Goal: Complete application form: Complete application form

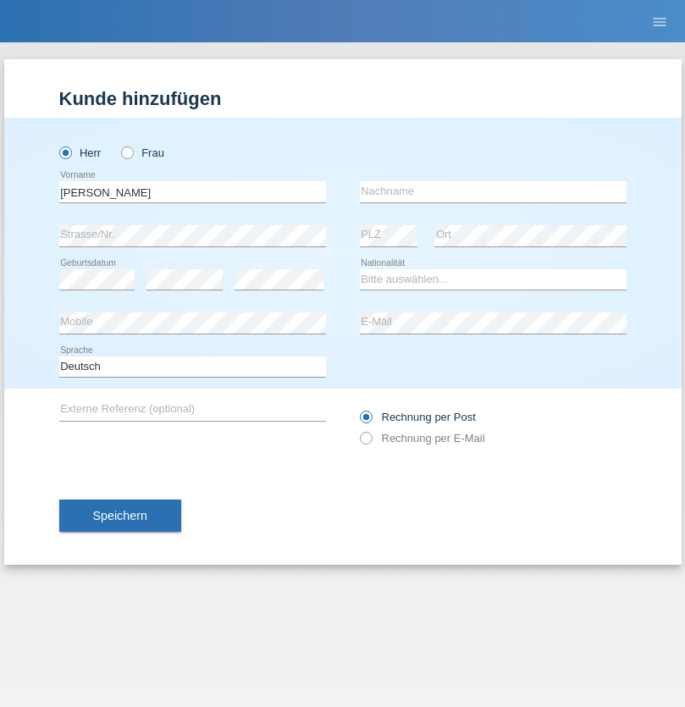
type input "Antonyo Lee"
click at [493, 191] on input "text" at bounding box center [493, 191] width 267 height 21
type input "John"
select select "DE"
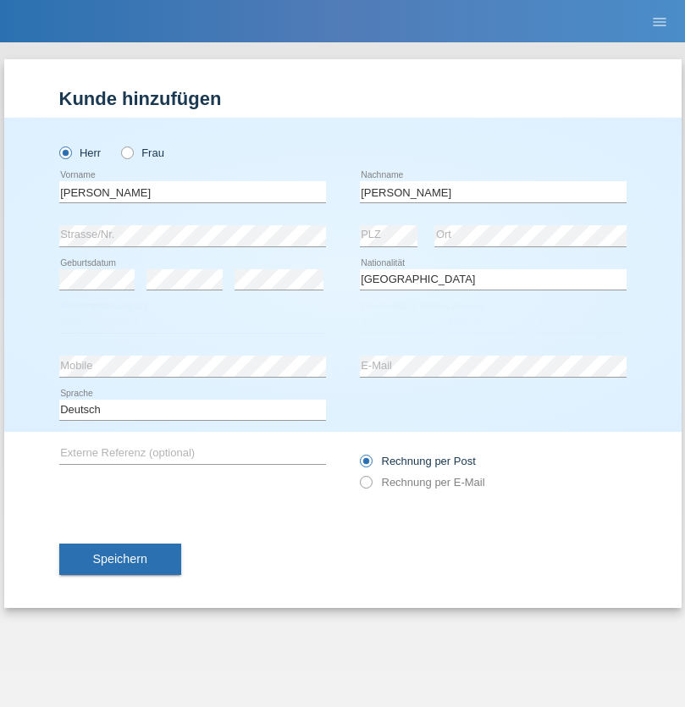
select select "C"
select select "04"
select select "03"
select select "2021"
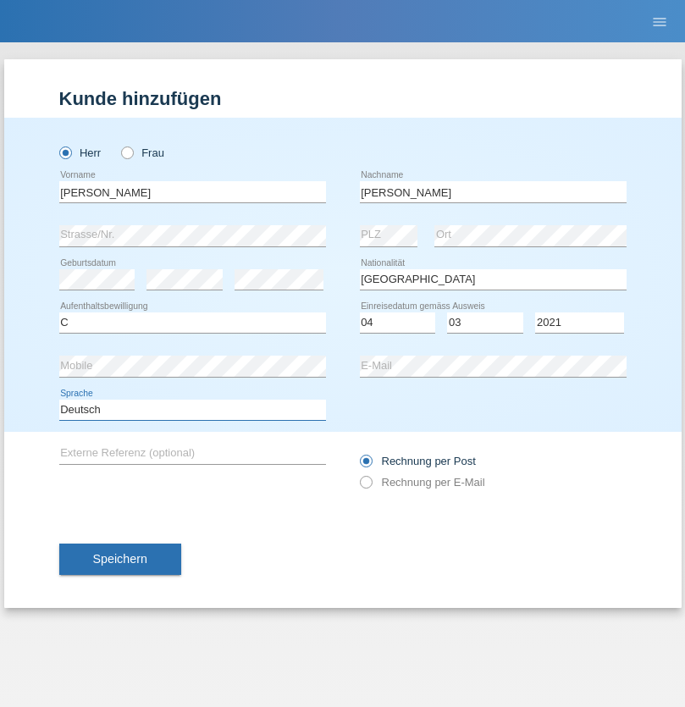
select select "en"
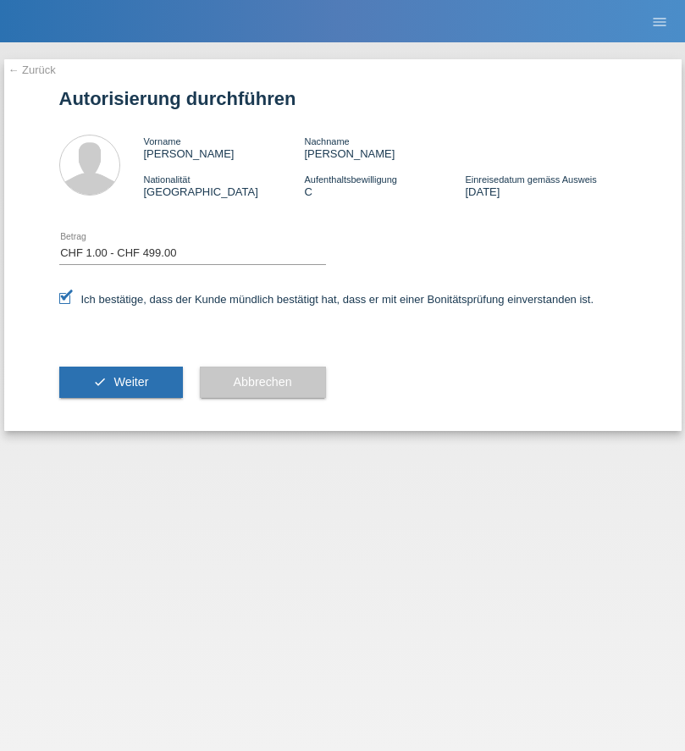
select select "1"
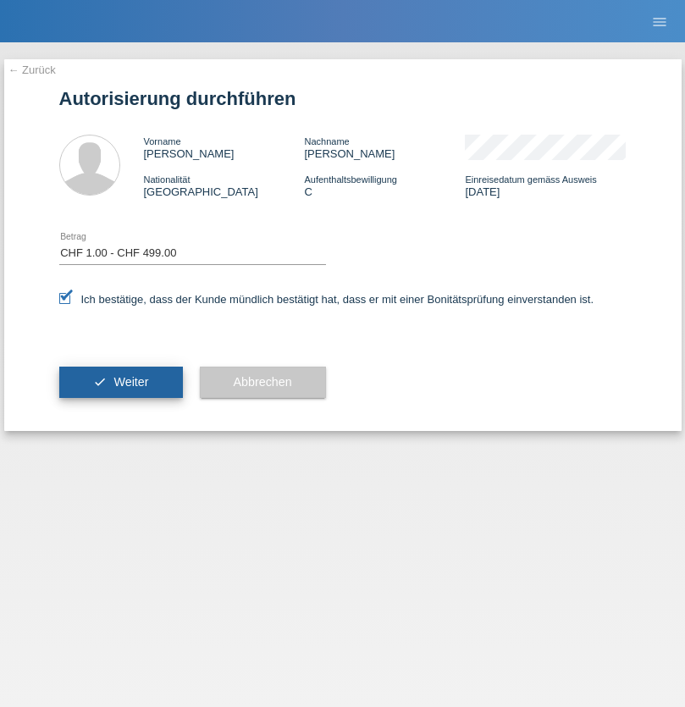
click at [120, 382] on span "Weiter" at bounding box center [130, 382] width 35 height 14
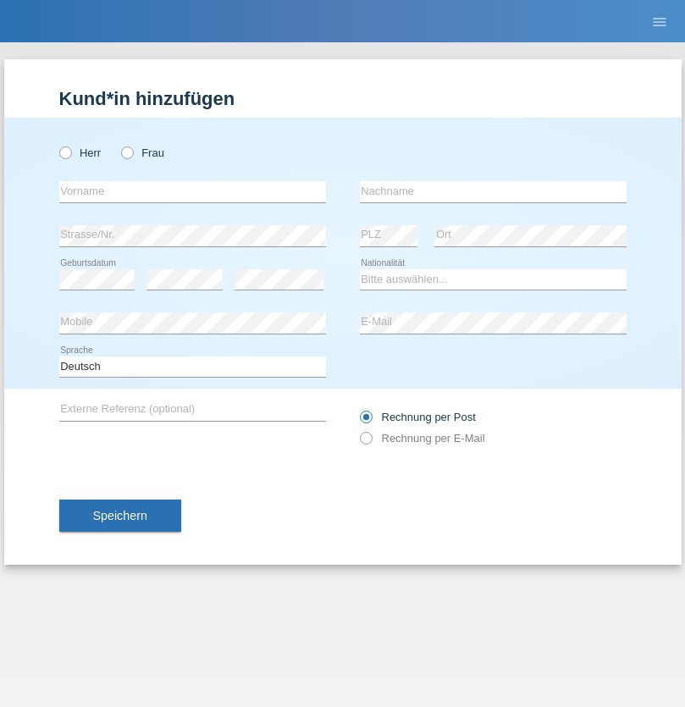
radio input "true"
click at [192, 191] on input "text" at bounding box center [192, 191] width 267 height 21
type input "[PERSON_NAME]"
click at [493, 191] on input "text" at bounding box center [493, 191] width 267 height 21
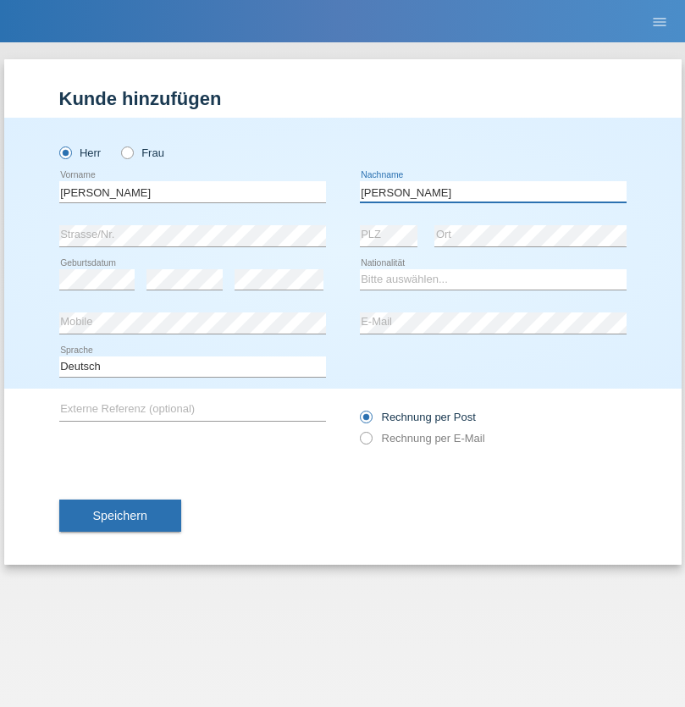
type input "[PERSON_NAME]"
select select "DE"
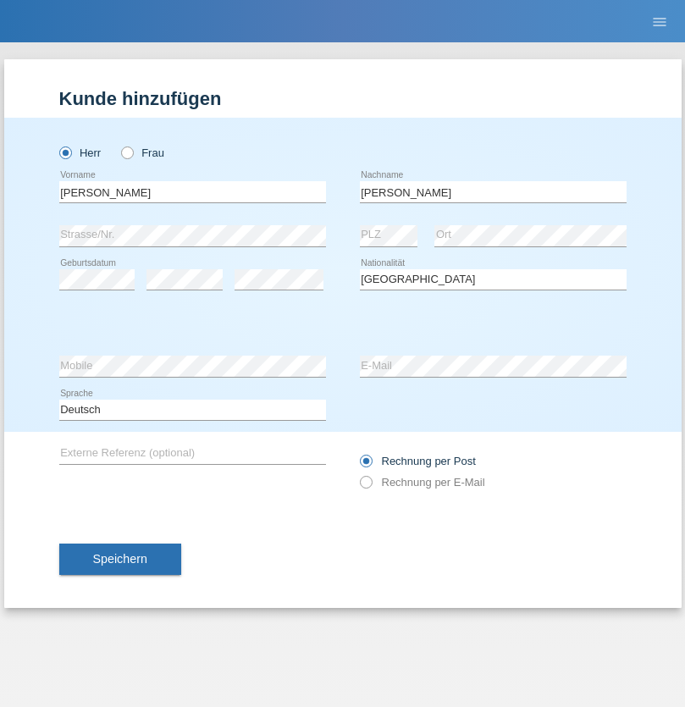
select select "C"
select select "26"
select select "12"
select select "2021"
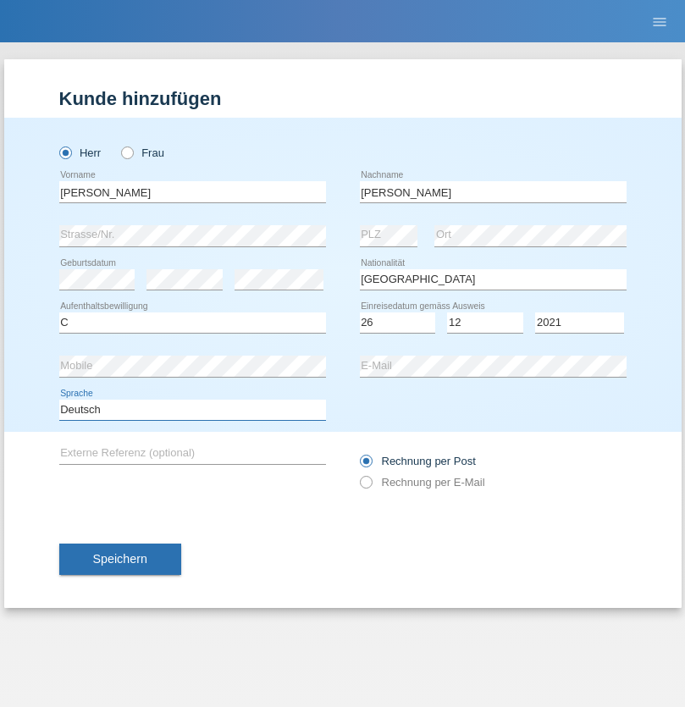
select select "en"
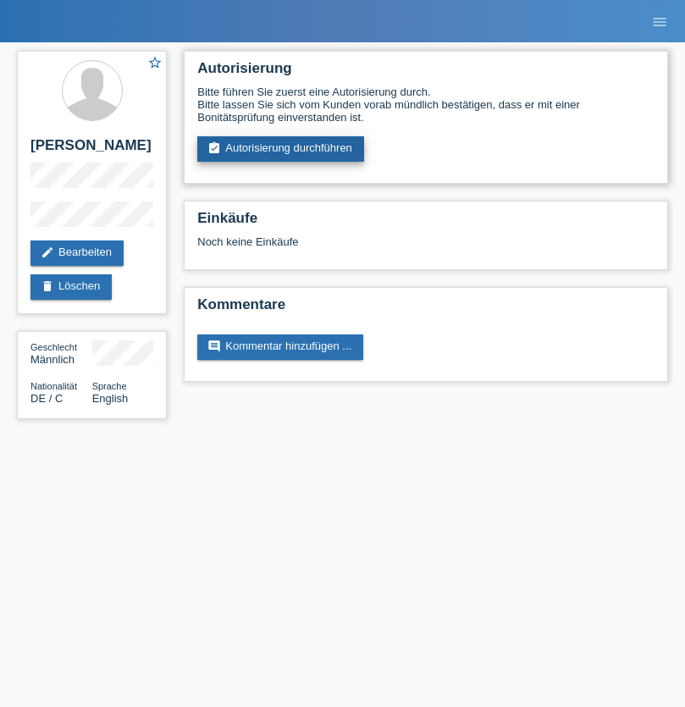
click at [281, 149] on link "assignment_turned_in Autorisierung durchführen" at bounding box center [280, 148] width 167 height 25
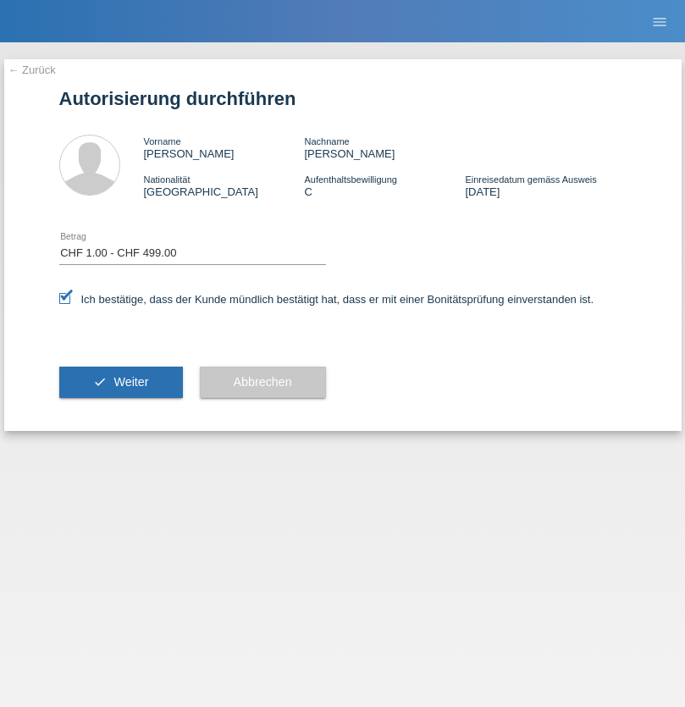
select select "1"
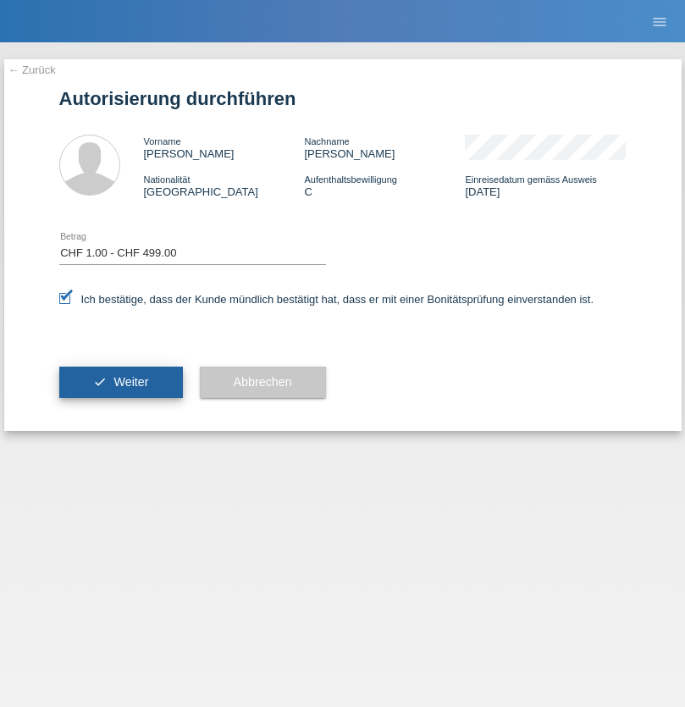
click at [120, 382] on span "Weiter" at bounding box center [130, 382] width 35 height 14
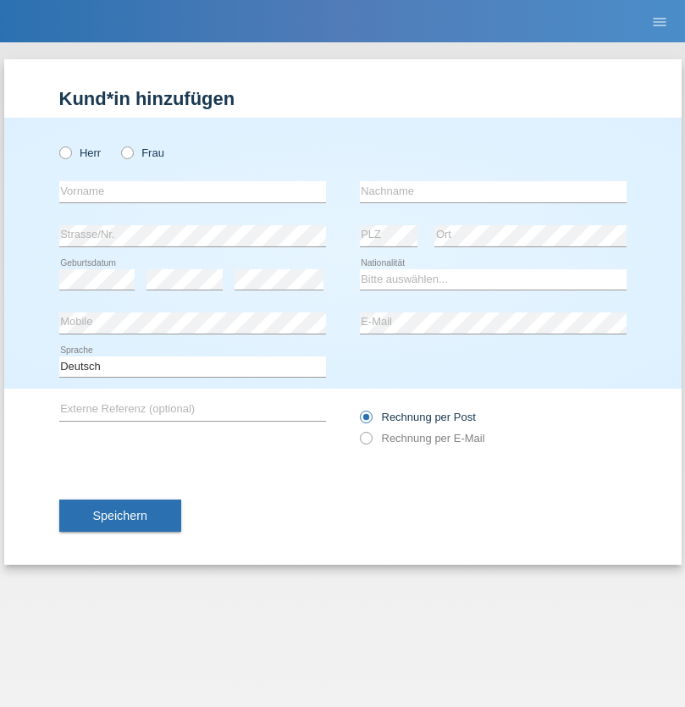
radio input "true"
click at [192, 191] on input "text" at bounding box center [192, 191] width 267 height 21
type input "Antonyo lee"
click at [493, 191] on input "text" at bounding box center [493, 191] width 267 height 21
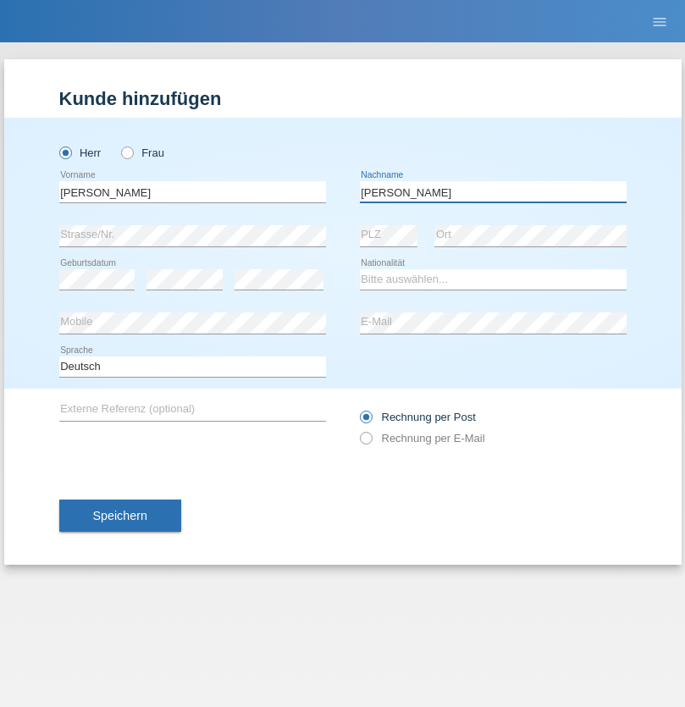
type input "[PERSON_NAME]"
select select "DE"
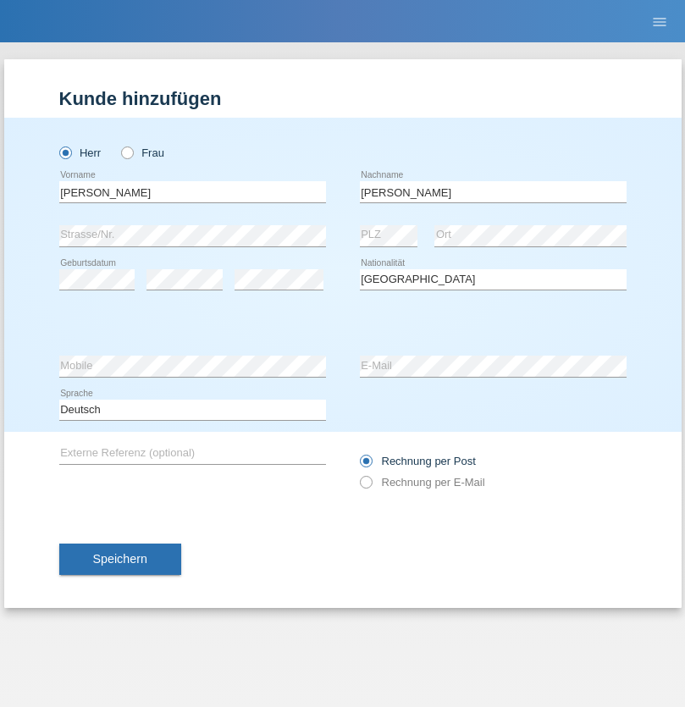
select select "C"
select select "04"
select select "03"
select select "2021"
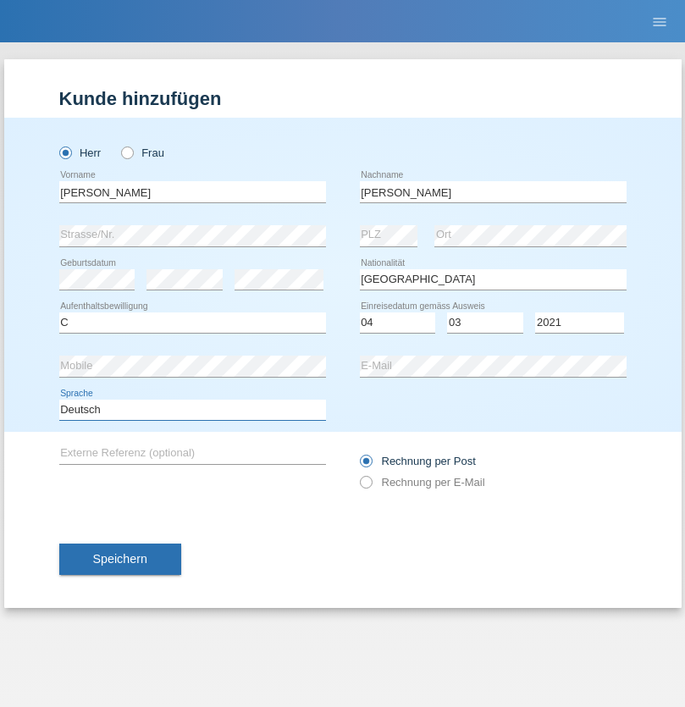
select select "en"
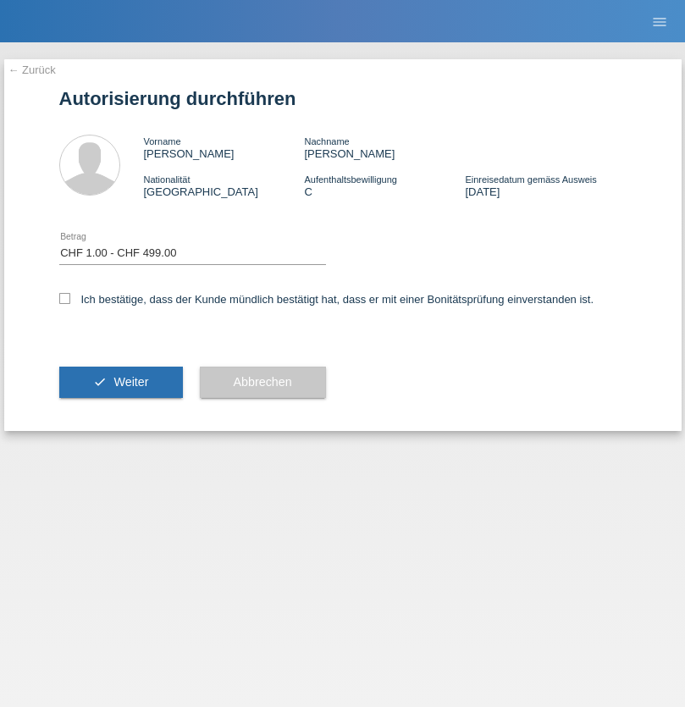
select select "1"
checkbox input "true"
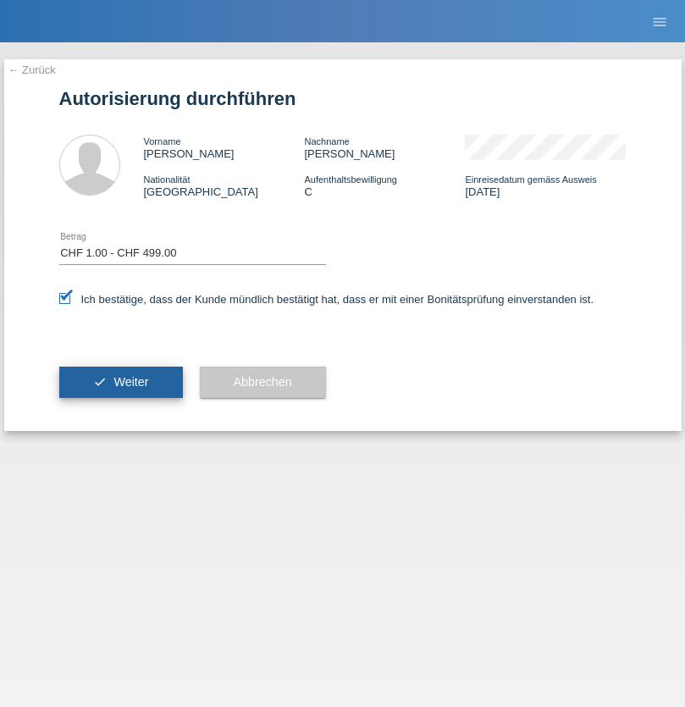
click at [120, 382] on span "Weiter" at bounding box center [130, 382] width 35 height 14
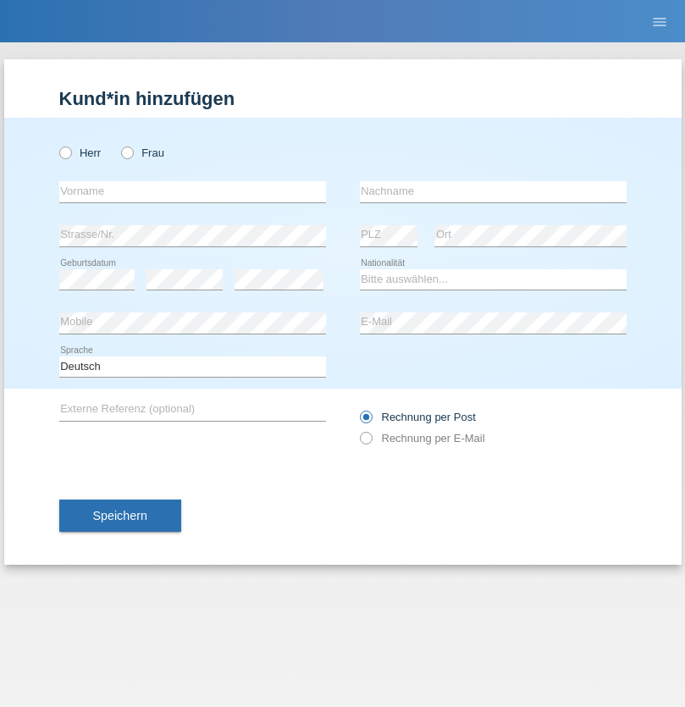
radio input "true"
click at [192, 191] on input "text" at bounding box center [192, 191] width 267 height 21
type input "[PERSON_NAME]"
click at [493, 191] on input "text" at bounding box center [493, 191] width 267 height 21
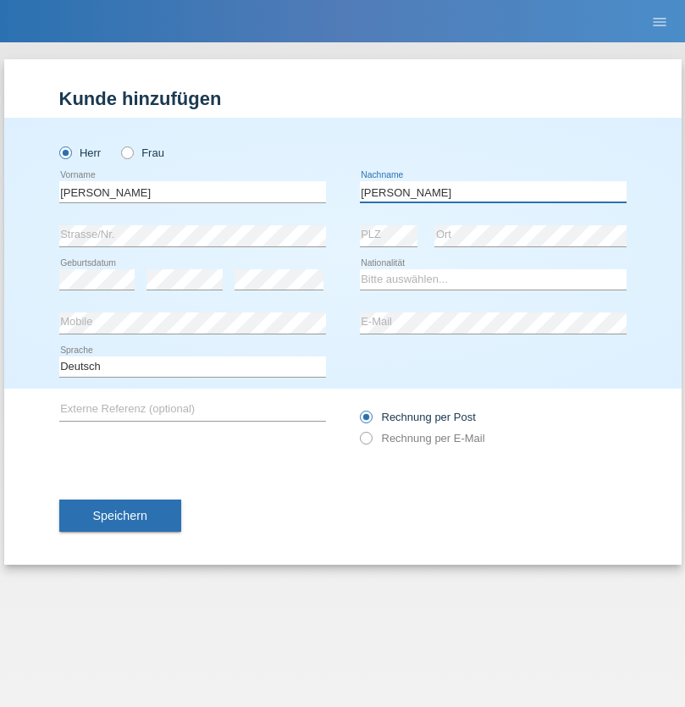
type input "[PERSON_NAME]"
select select "DE"
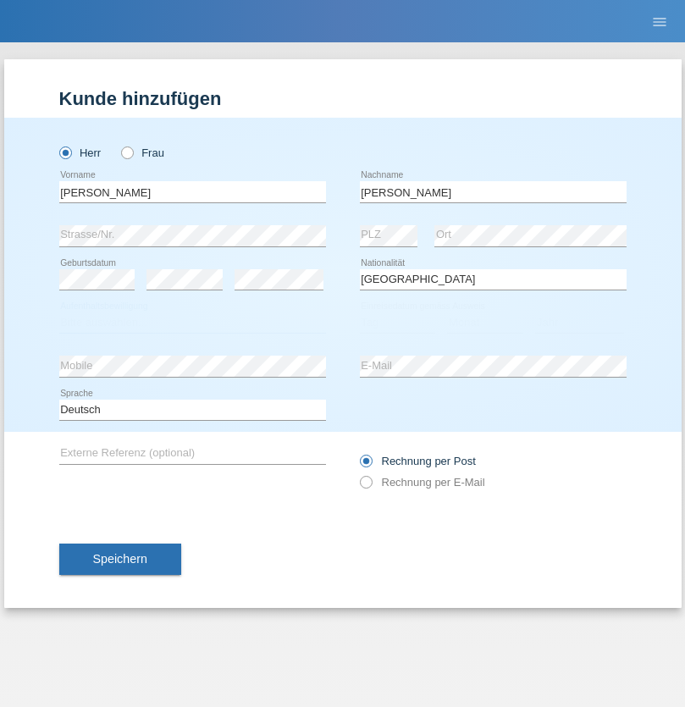
select select "C"
select select "26"
select select "12"
select select "2021"
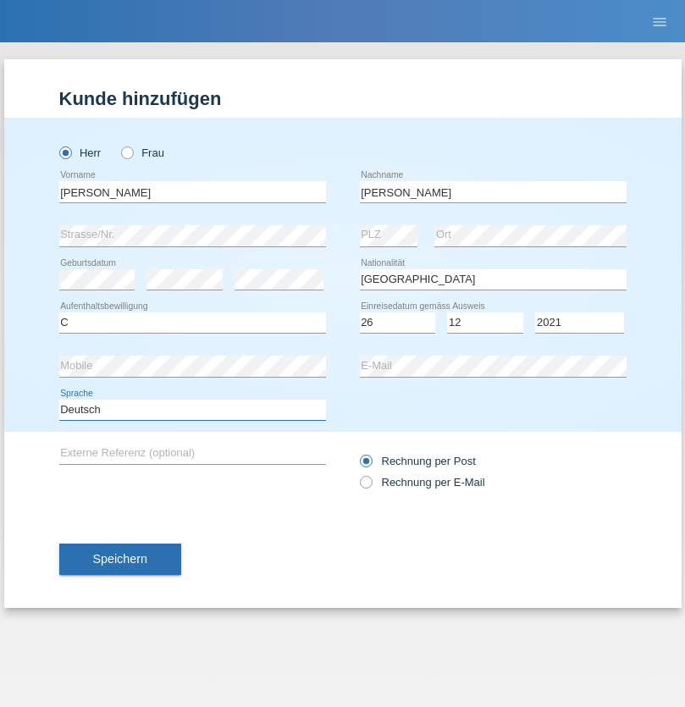
select select "en"
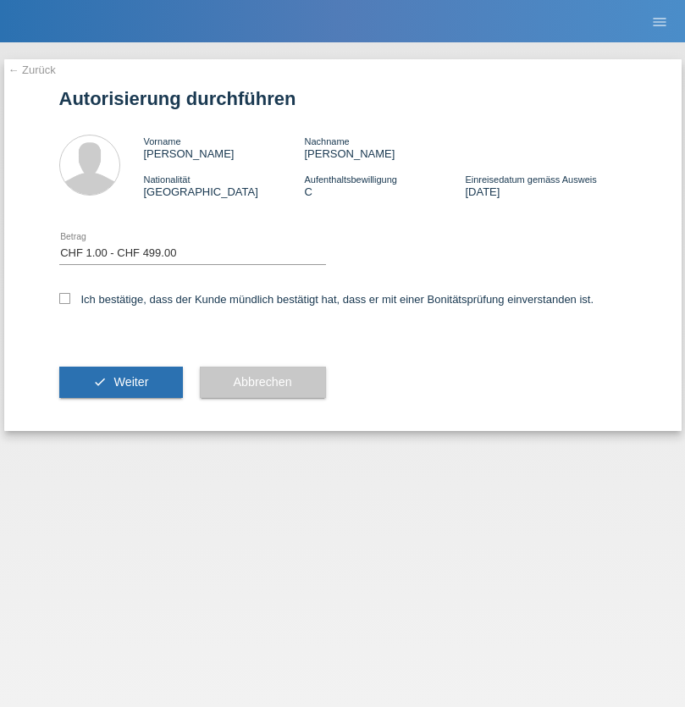
select select "1"
checkbox input "true"
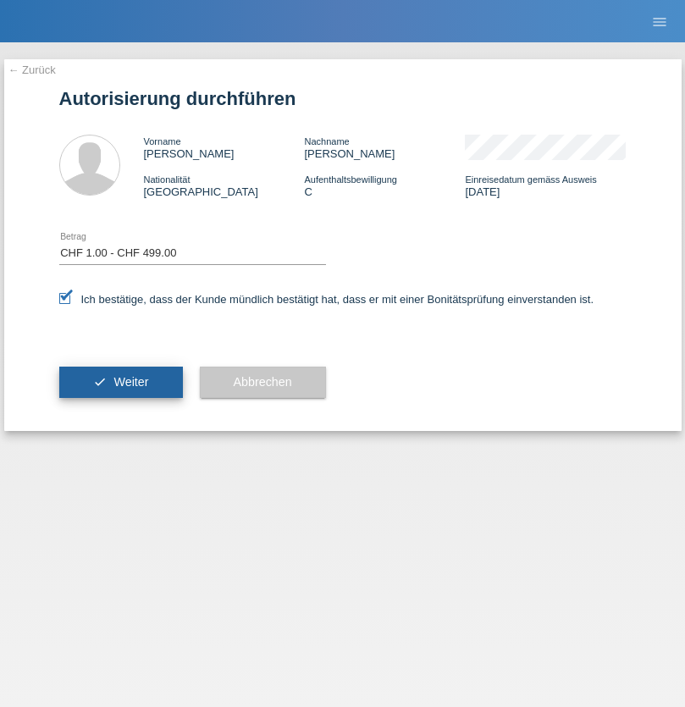
click at [120, 382] on span "Weiter" at bounding box center [130, 382] width 35 height 14
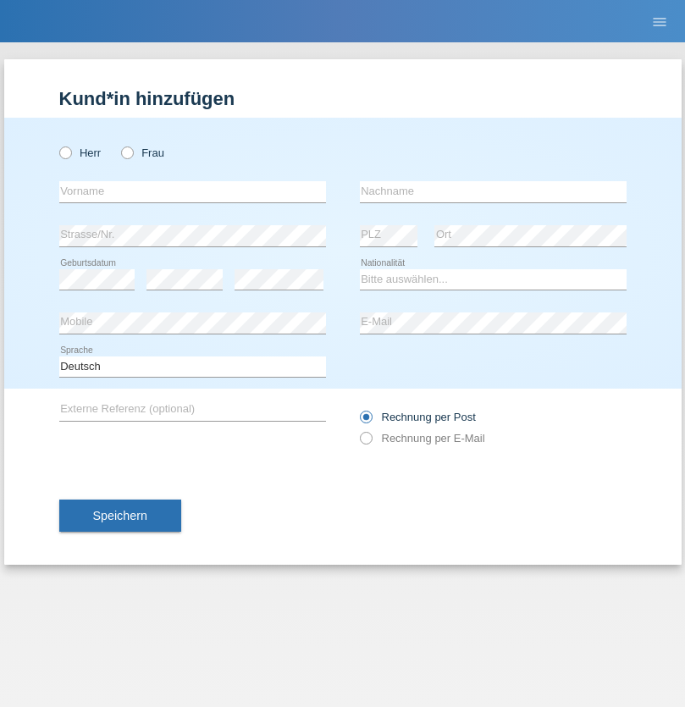
radio input "true"
click at [192, 191] on input "text" at bounding box center [192, 191] width 267 height 21
type input "[PERSON_NAME]"
click at [493, 191] on input "text" at bounding box center [493, 191] width 267 height 21
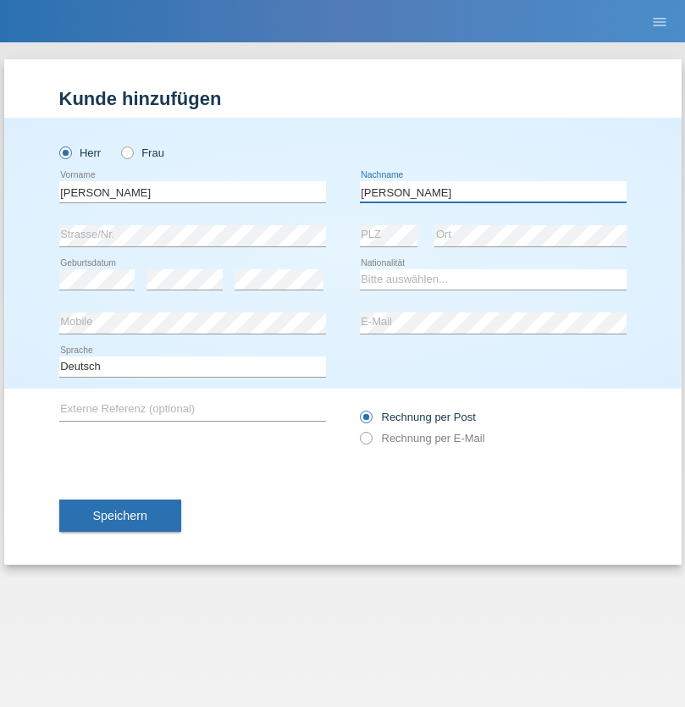
type input "[PERSON_NAME]"
select select "DE"
select select "C"
select select "04"
select select "03"
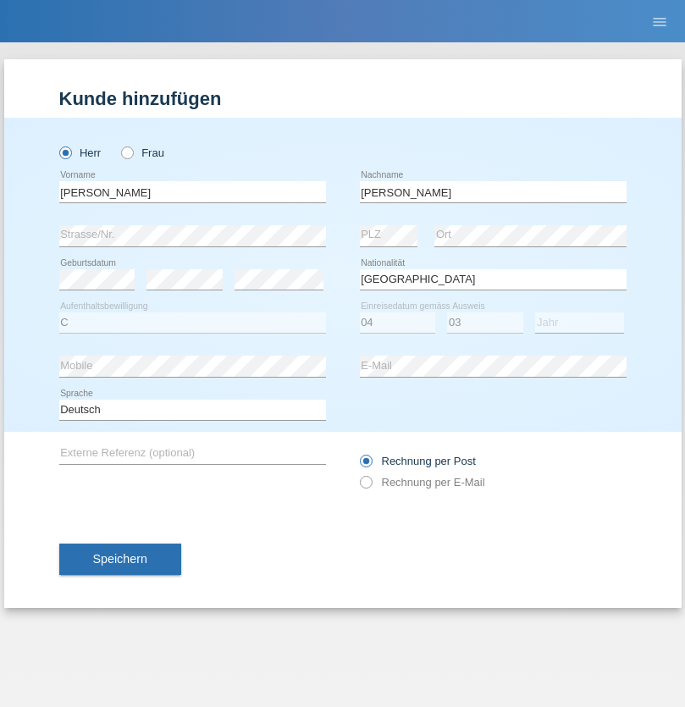
select select "2021"
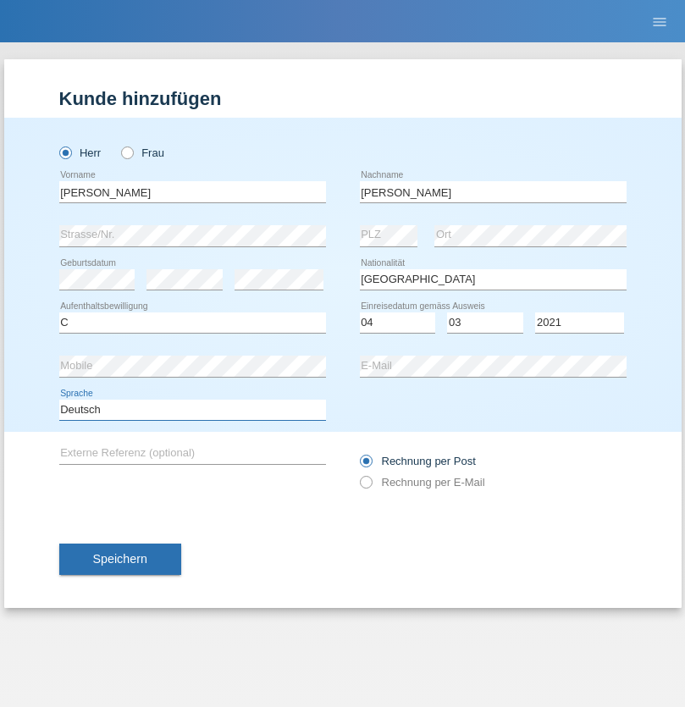
select select "en"
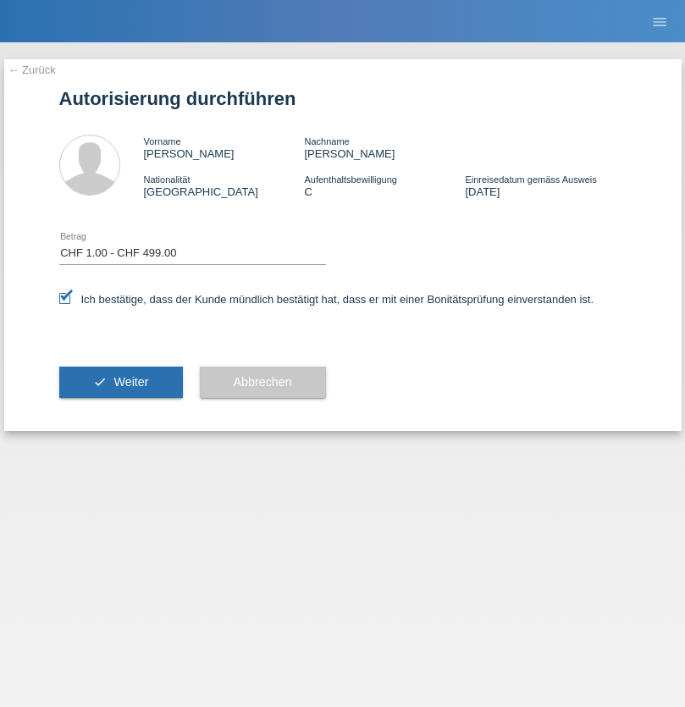
select select "1"
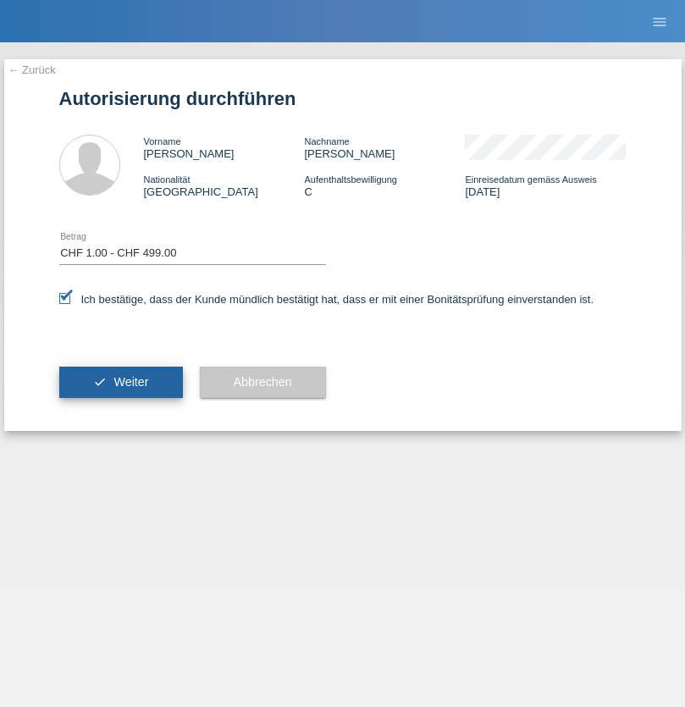
click at [120, 382] on span "Weiter" at bounding box center [130, 382] width 35 height 14
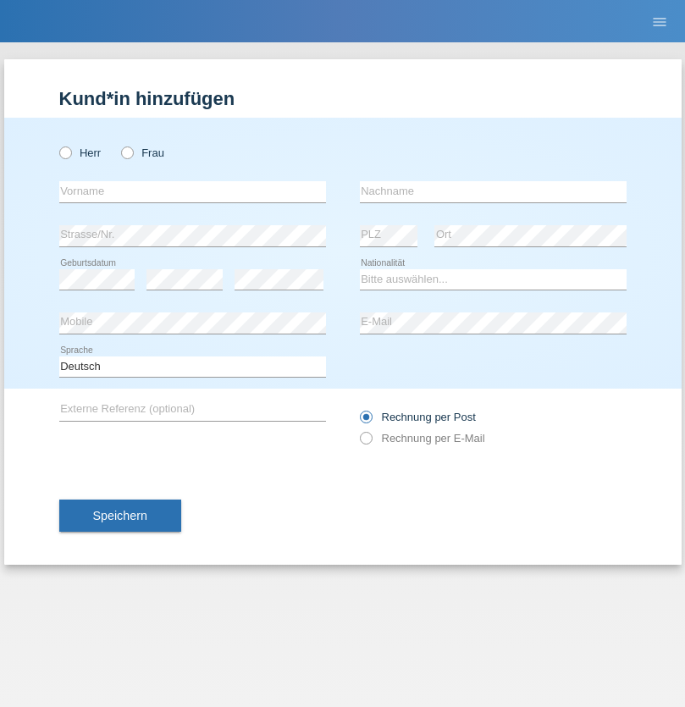
radio input "true"
click at [192, 191] on input "text" at bounding box center [192, 191] width 267 height 21
type input "maria"
click at [493, 191] on input "text" at bounding box center [493, 191] width 267 height 21
type input "ranalli"
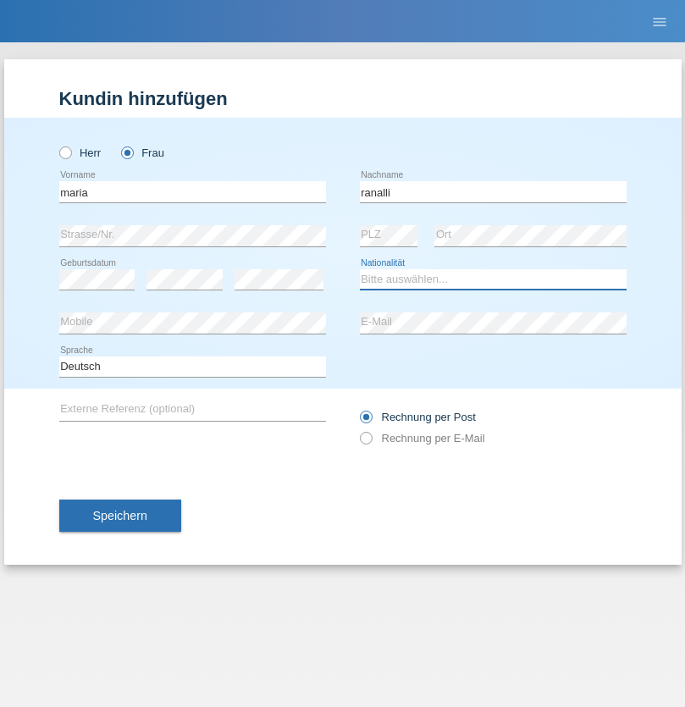
select select "IT"
select select "C"
select select "04"
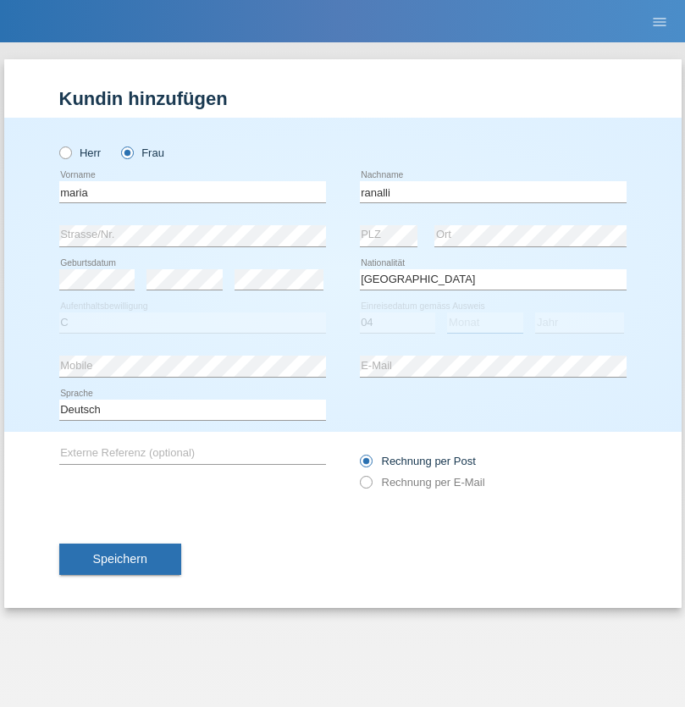
select select "04"
select select "2000"
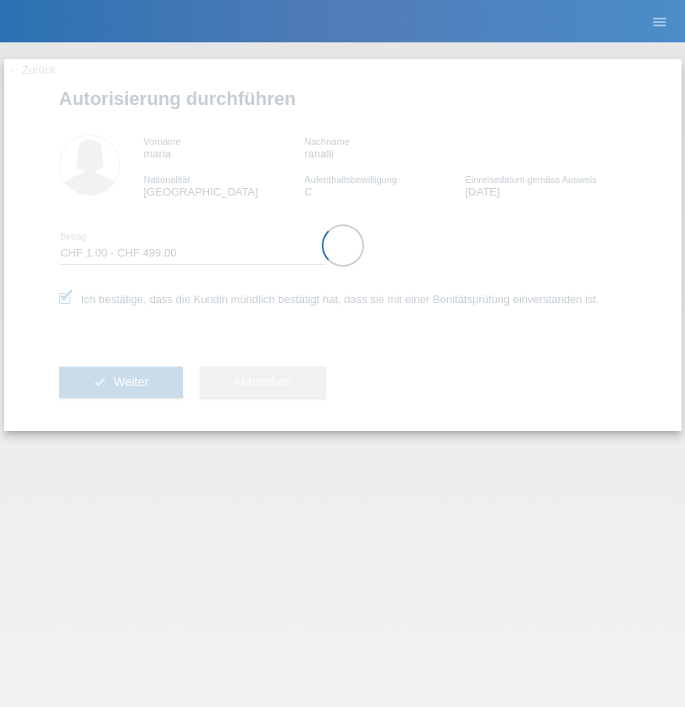
select select "1"
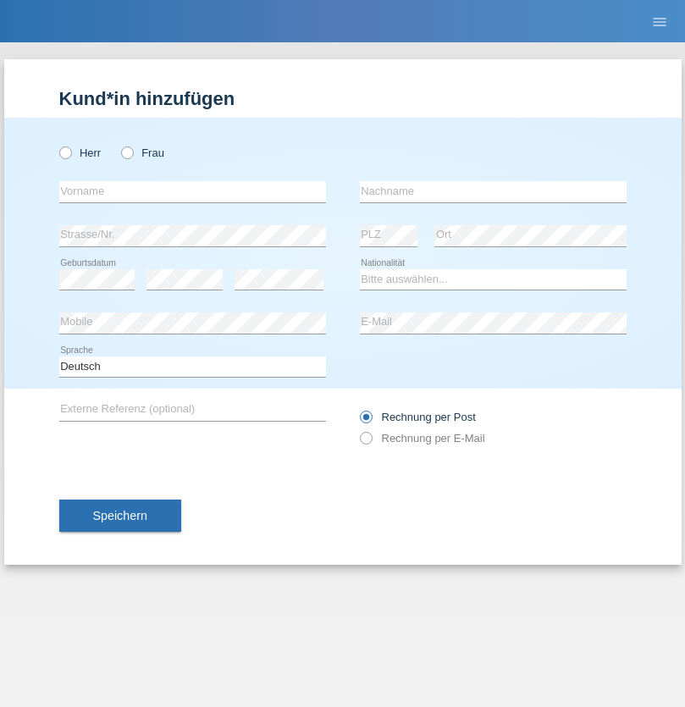
radio input "true"
click at [192, 191] on input "text" at bounding box center [192, 191] width 267 height 21
type input "[PERSON_NAME]"
click at [493, 191] on input "text" at bounding box center [493, 191] width 267 height 21
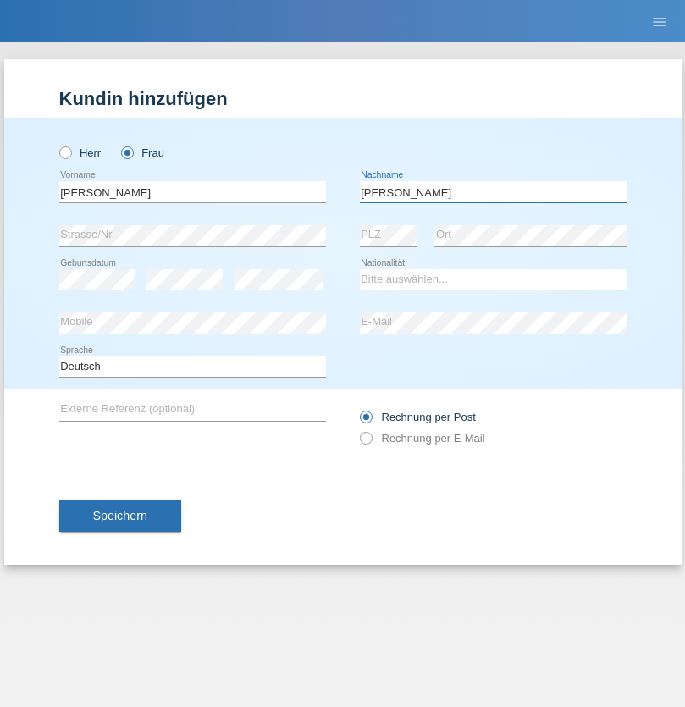
type input "[PERSON_NAME]"
select select "UA"
select select "C"
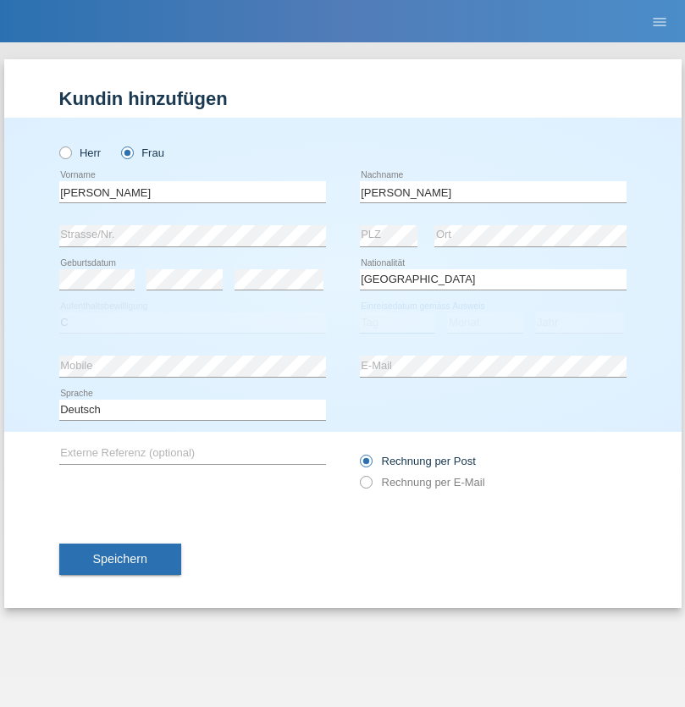
select select "09"
select select "12"
select select "2021"
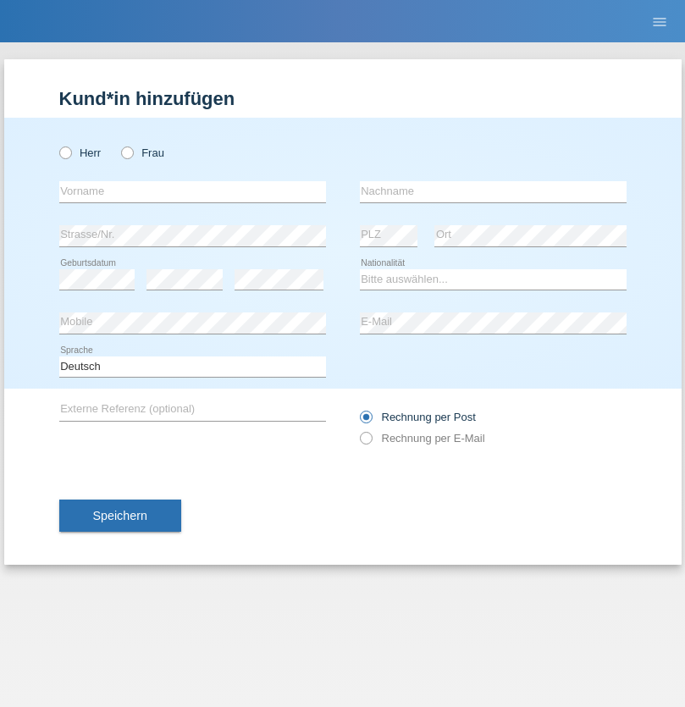
radio input "true"
click at [192, 191] on input "text" at bounding box center [192, 191] width 267 height 21
type input "K"
click at [493, 191] on input "text" at bounding box center [493, 191] width 267 height 21
type input "Keel"
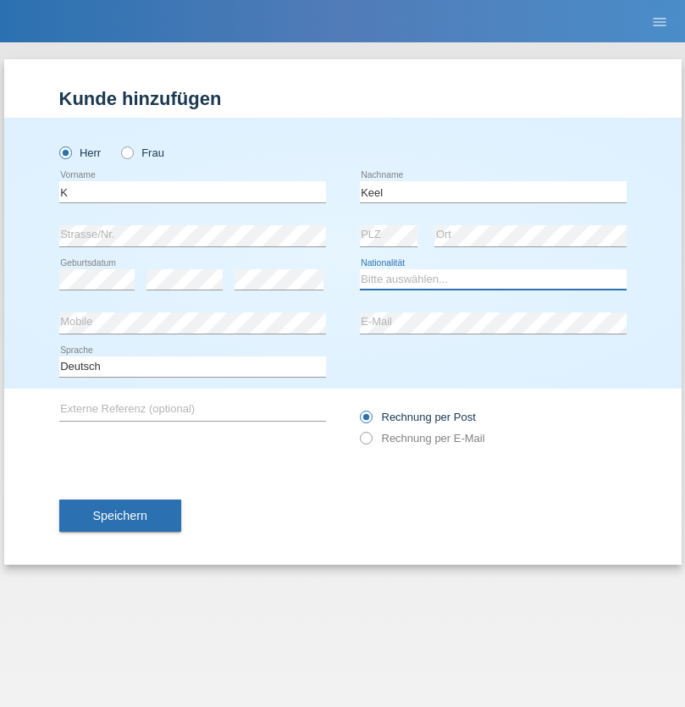
select select "CH"
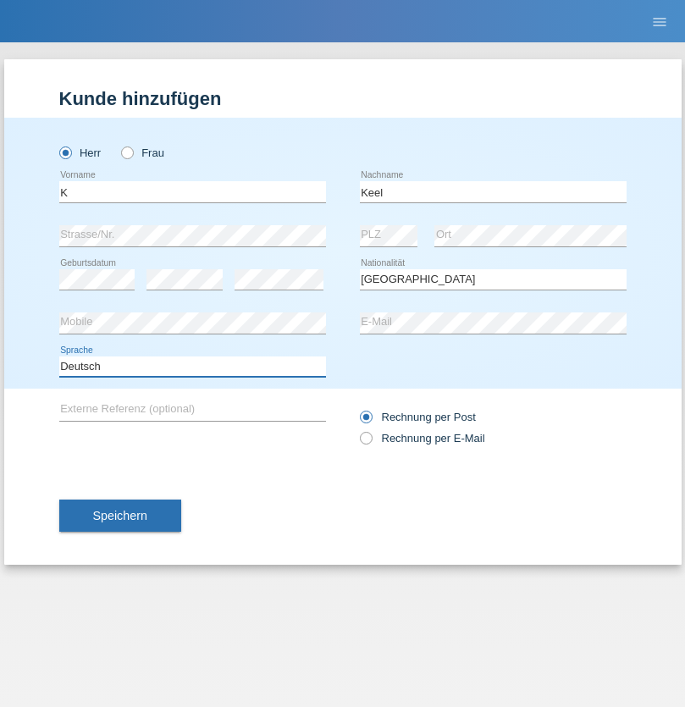
select select "en"
